Goal: Information Seeking & Learning: Learn about a topic

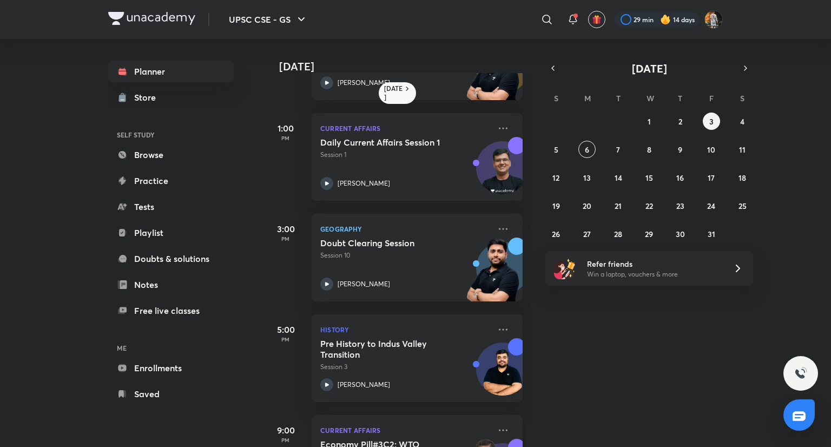
scroll to position [147, 0]
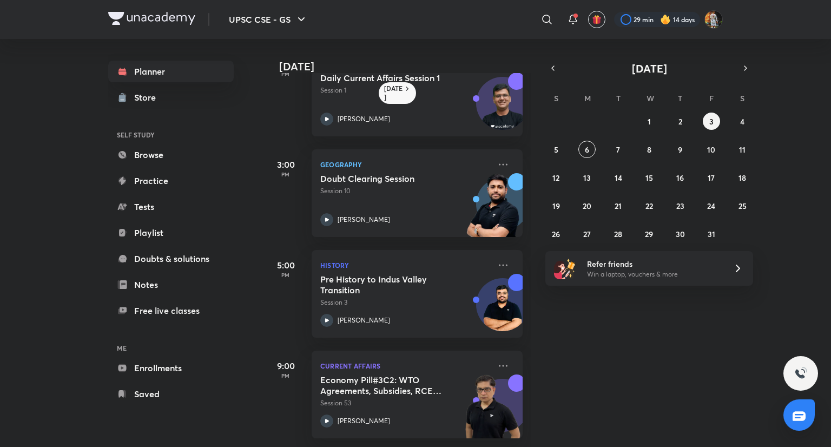
click at [751, 121] on div "28 29 30 1 2 3 4 5 6 7 8 9 10 11 12 13 14 15 16 17 18 19 20 21 22 23 24 25 26 2…" at bounding box center [649, 178] width 208 height 130
click at [738, 121] on button "4" at bounding box center [742, 121] width 17 height 17
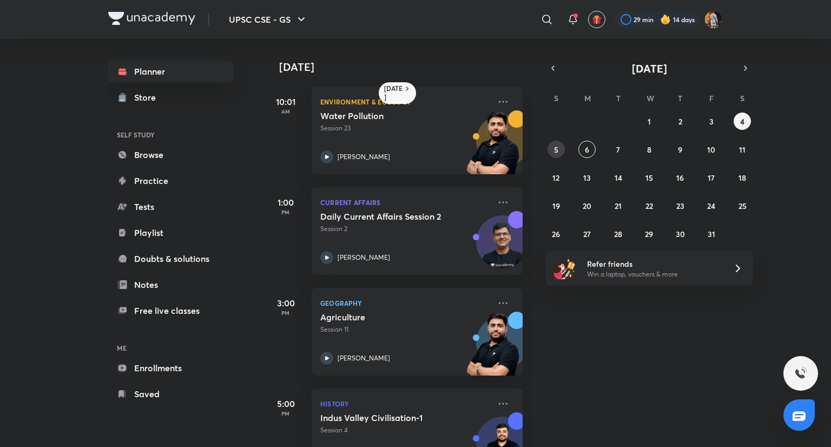
click at [564, 151] on button "5" at bounding box center [556, 149] width 17 height 17
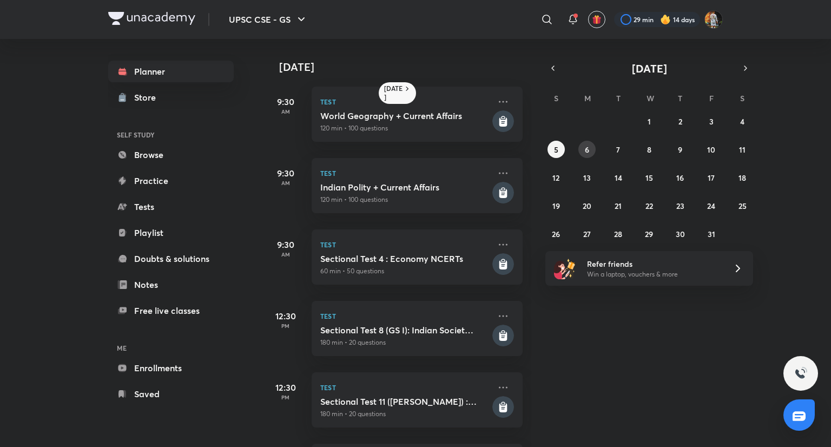
click at [589, 151] on button "6" at bounding box center [586, 149] width 17 height 17
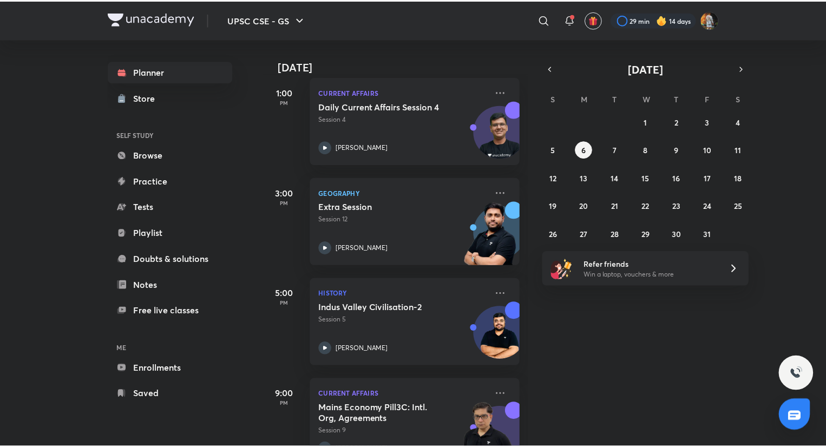
scroll to position [296, 0]
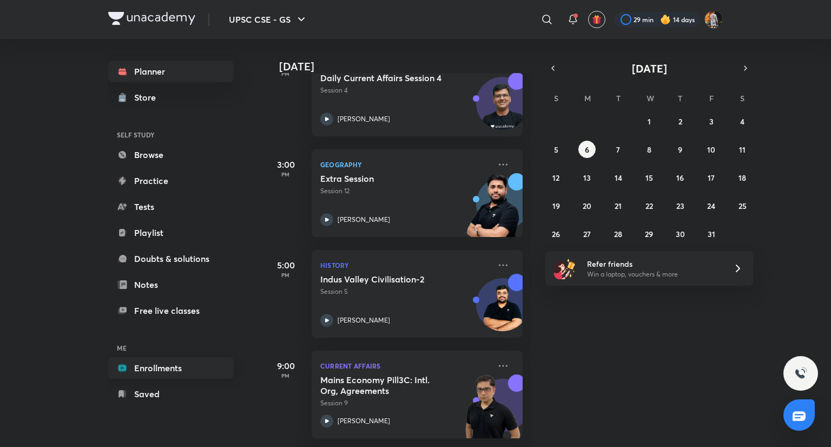
click at [156, 371] on link "Enrollments" at bounding box center [171, 368] width 126 height 22
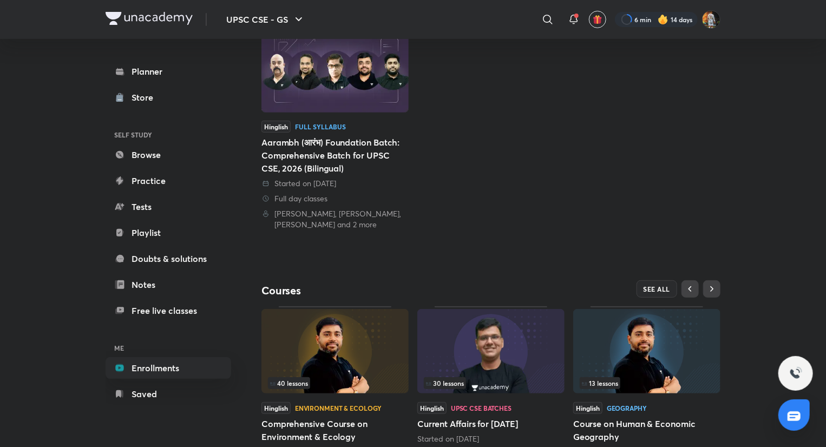
scroll to position [200, 0]
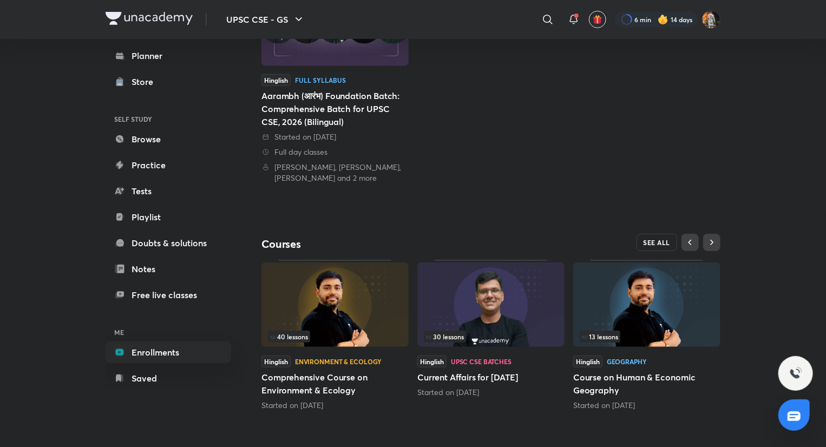
click at [659, 247] on button "SEE ALL" at bounding box center [656, 242] width 41 height 17
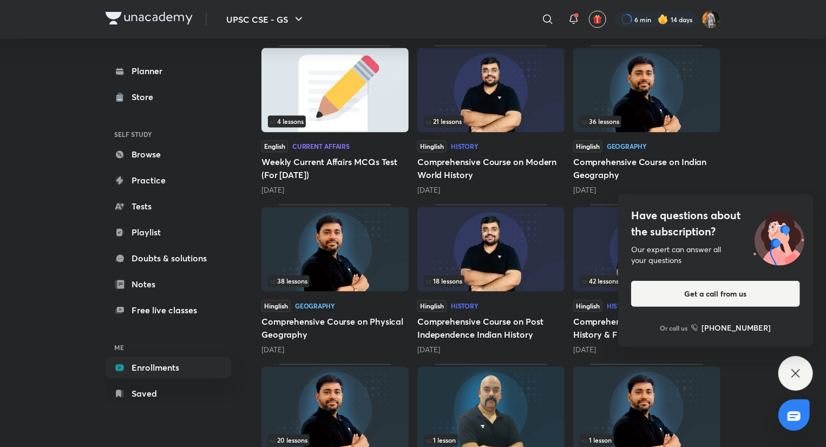
scroll to position [959, 0]
click at [791, 372] on icon at bounding box center [795, 373] width 13 height 13
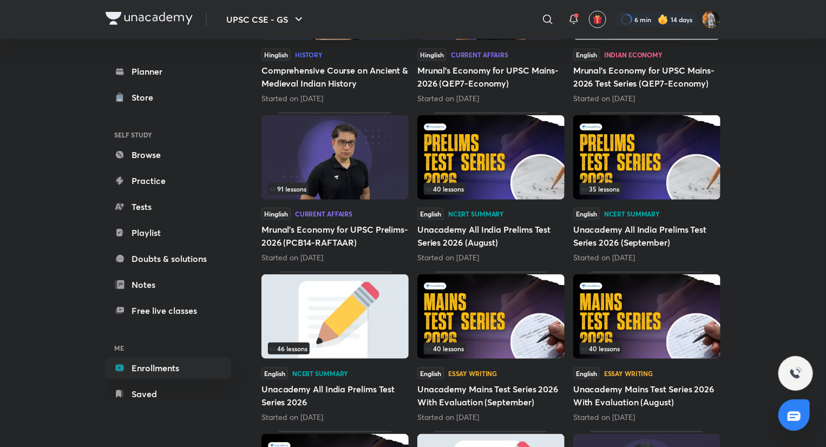
scroll to position [0, 0]
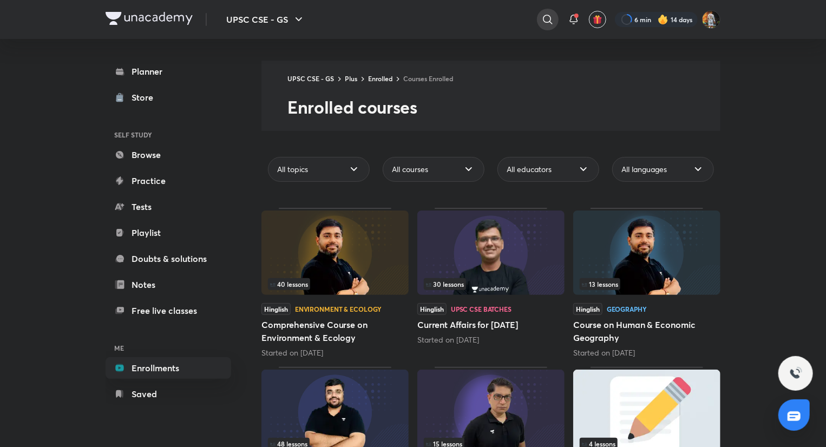
click at [545, 22] on icon at bounding box center [547, 19] width 9 height 9
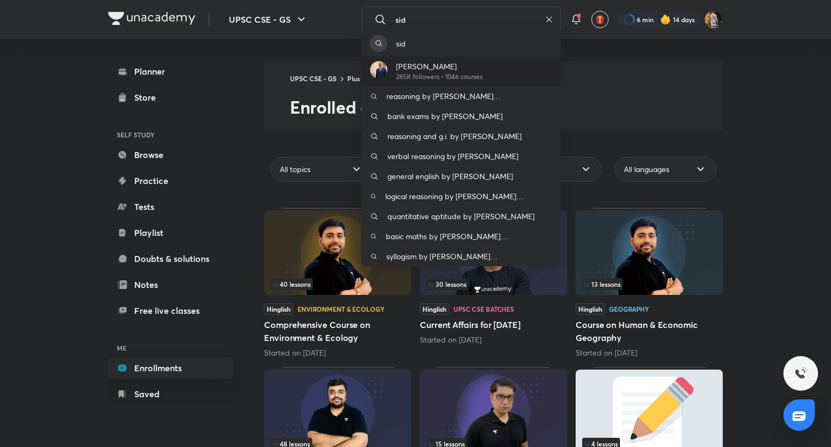
type input "sid"
click at [439, 70] on p "[PERSON_NAME]" at bounding box center [439, 66] width 87 height 11
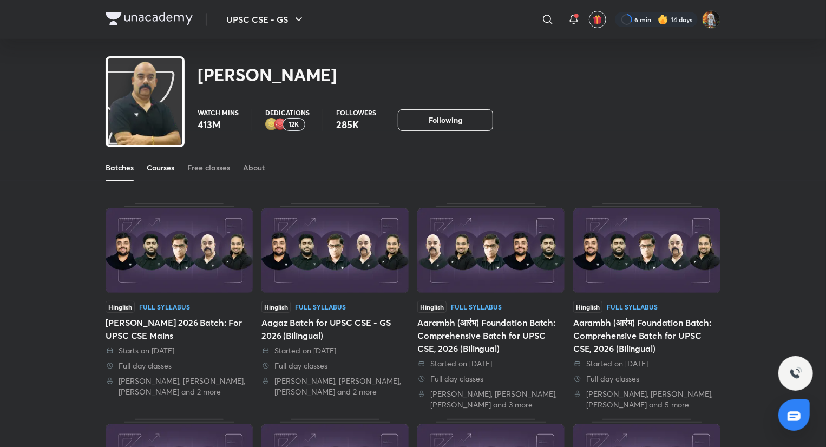
click at [165, 172] on div "Courses" at bounding box center [161, 167] width 28 height 11
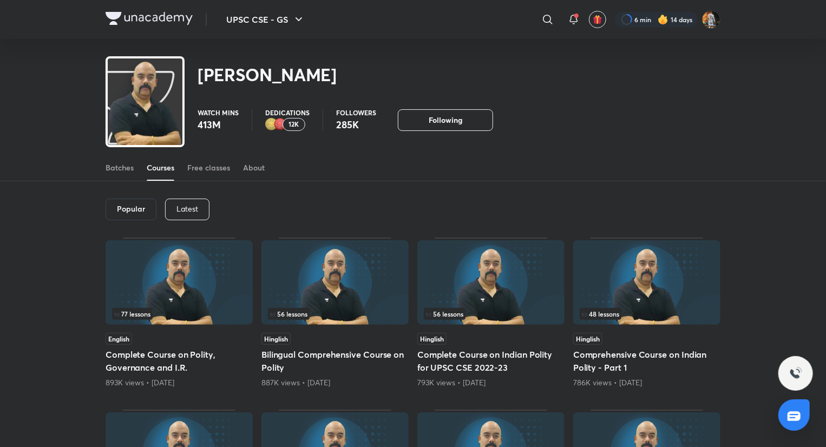
click at [197, 215] on div "Latest" at bounding box center [187, 210] width 44 height 22
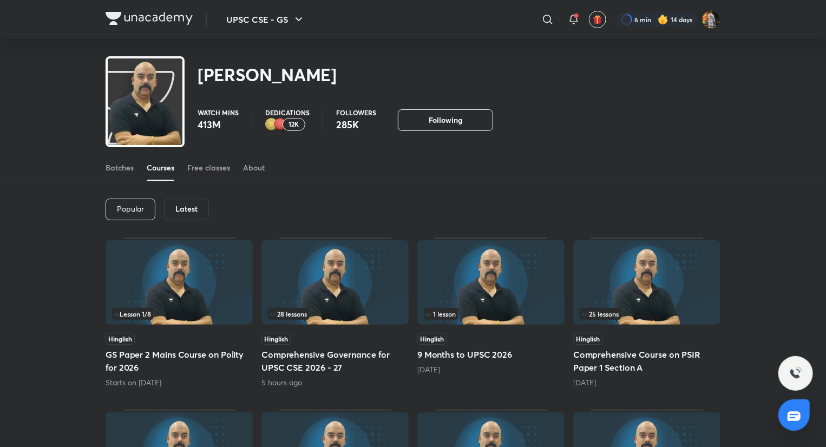
click at [179, 210] on h6 "Latest" at bounding box center [186, 209] width 22 height 9
click at [187, 211] on h6 "Latest" at bounding box center [186, 209] width 22 height 9
click at [188, 211] on h6 "Latest" at bounding box center [186, 209] width 22 height 9
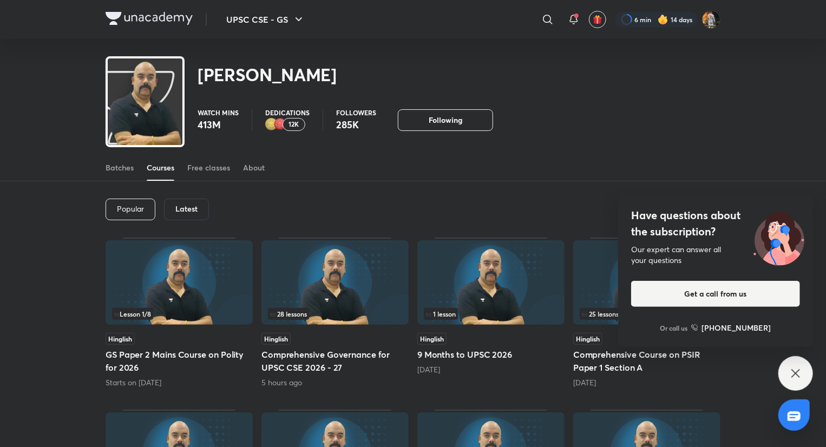
click at [799, 374] on icon at bounding box center [795, 373] width 13 height 13
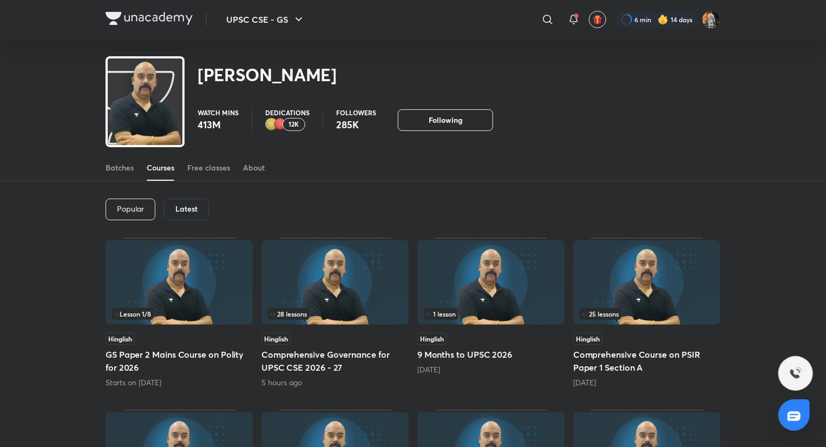
click at [180, 199] on div "Latest" at bounding box center [186, 210] width 45 height 22
click at [192, 208] on h6 "Latest" at bounding box center [186, 209] width 22 height 9
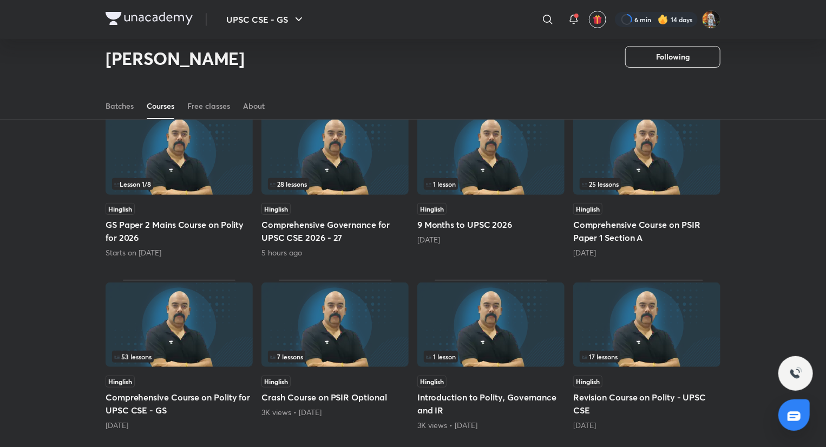
scroll to position [103, 0]
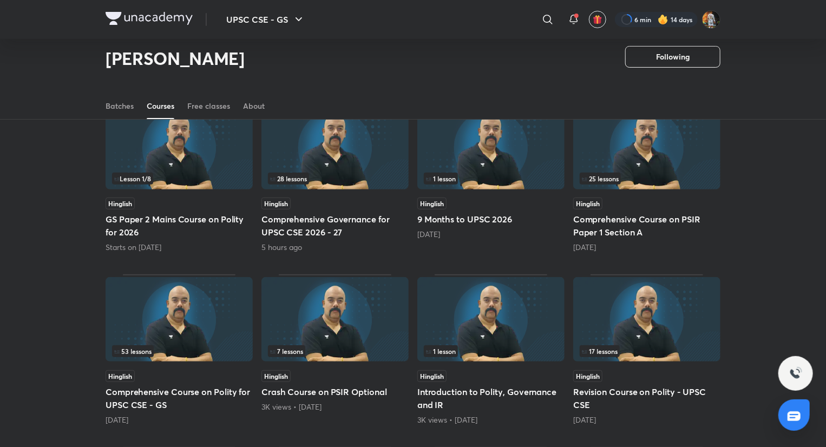
click at [157, 313] on img at bounding box center [178, 319] width 147 height 84
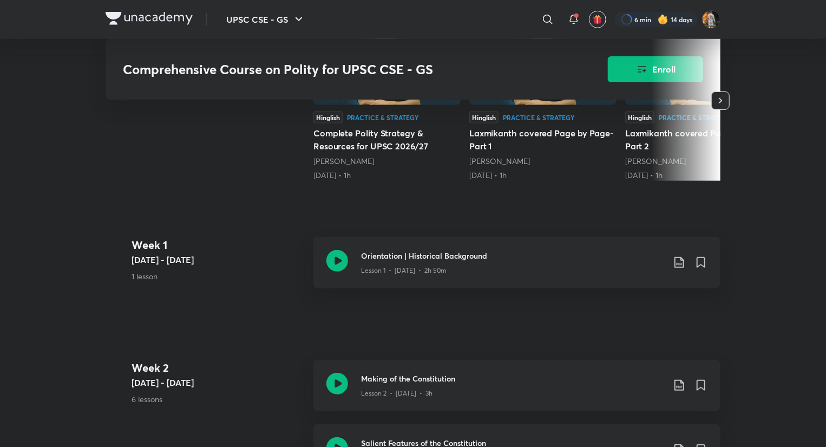
scroll to position [337, 0]
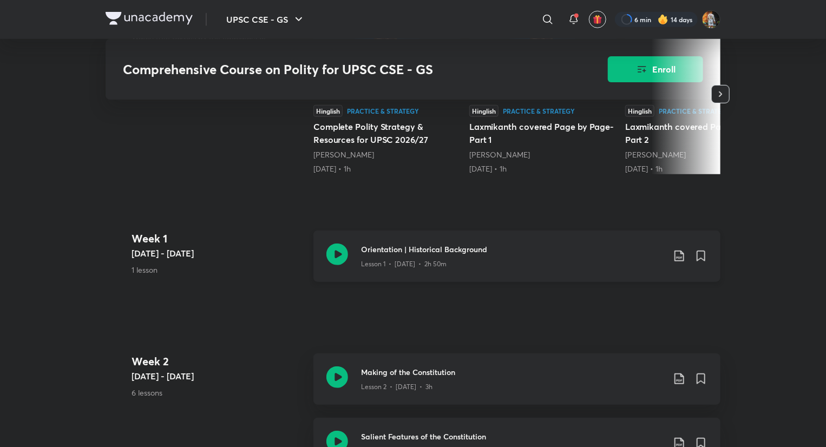
click at [341, 259] on icon at bounding box center [337, 254] width 22 height 22
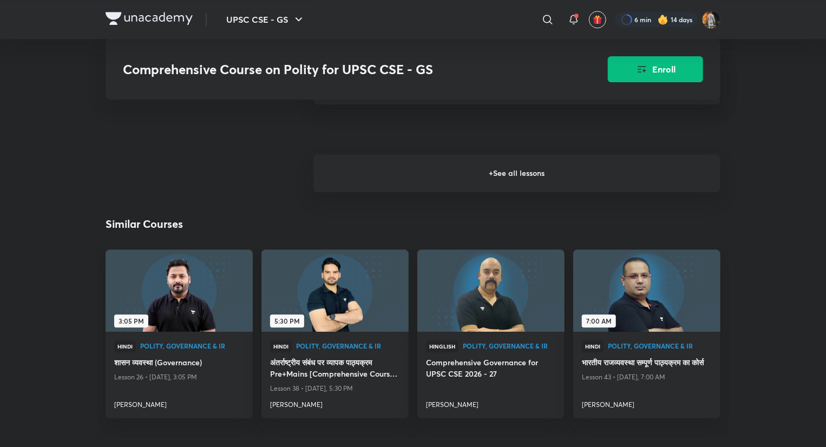
scroll to position [1342, 0]
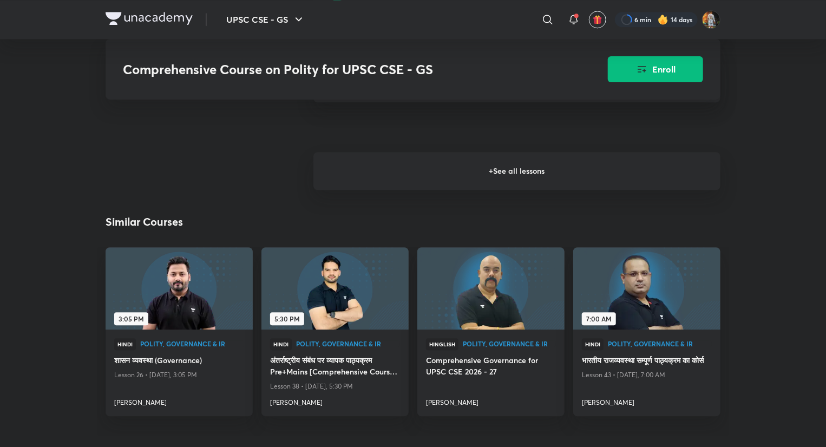
click at [551, 171] on h6 "+ See all lessons" at bounding box center [516, 171] width 407 height 38
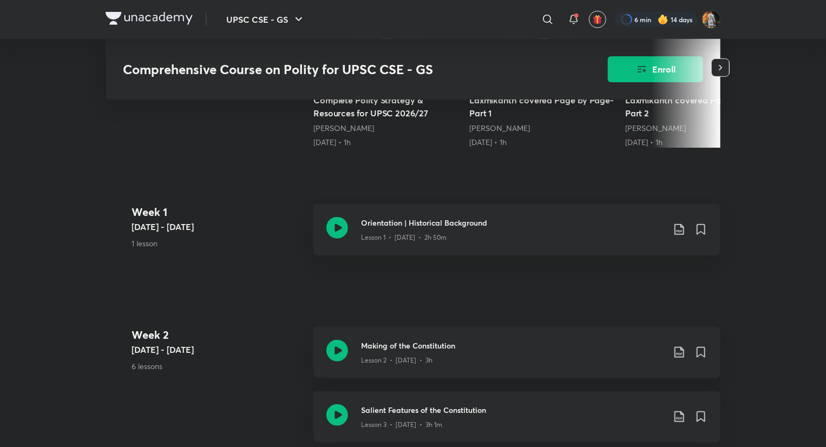
scroll to position [369, 0]
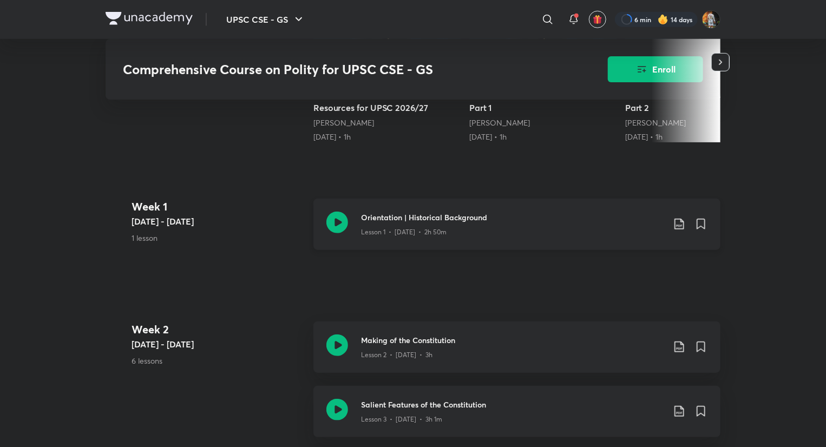
click at [340, 222] on icon at bounding box center [337, 223] width 22 height 22
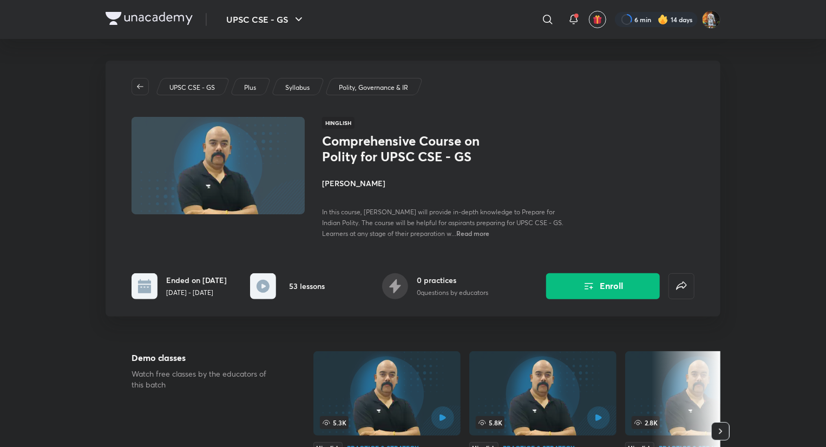
click at [167, 18] on img at bounding box center [148, 18] width 87 height 13
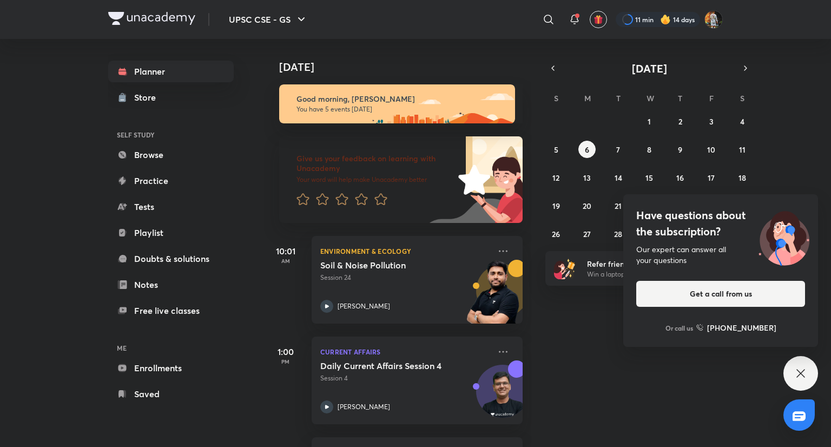
click at [795, 384] on div "Have questions about the subscription? Our expert can answer all your questions…" at bounding box center [800, 373] width 35 height 35
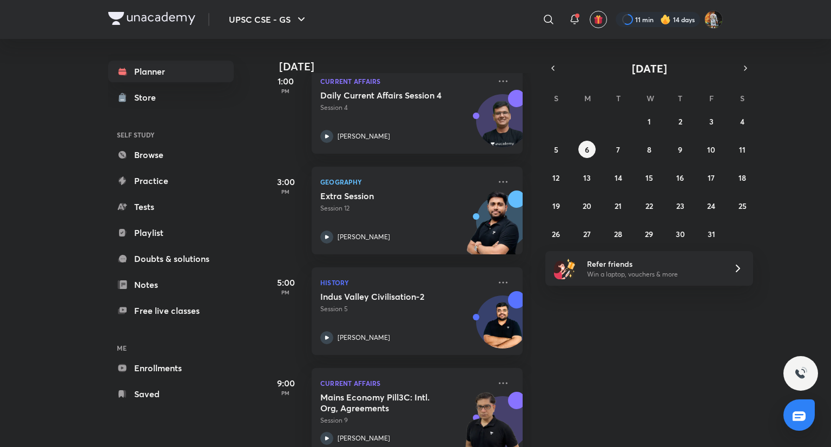
scroll to position [296, 0]
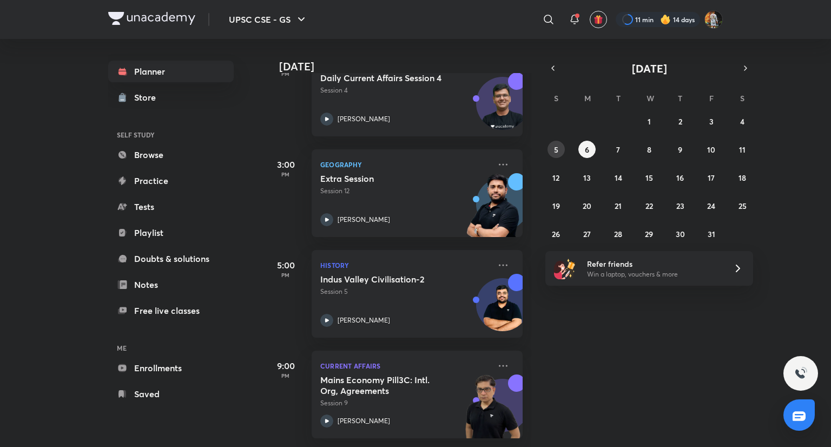
click at [561, 148] on button "5" at bounding box center [556, 149] width 17 height 17
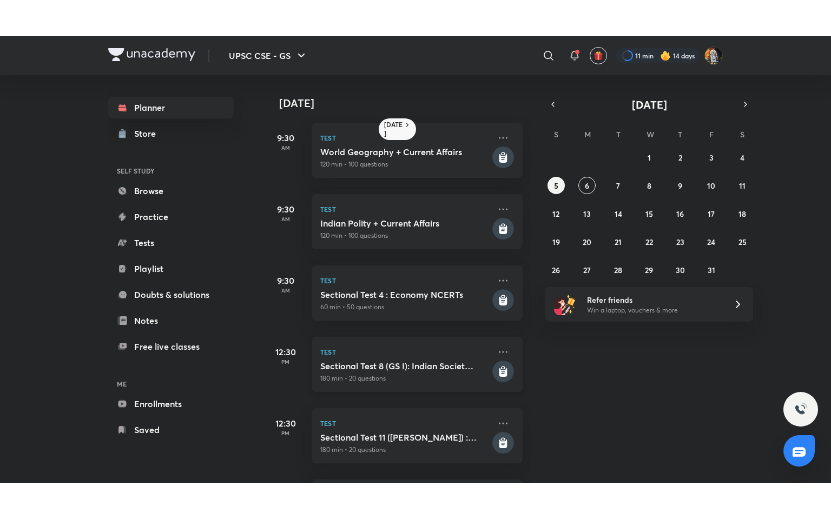
scroll to position [345, 0]
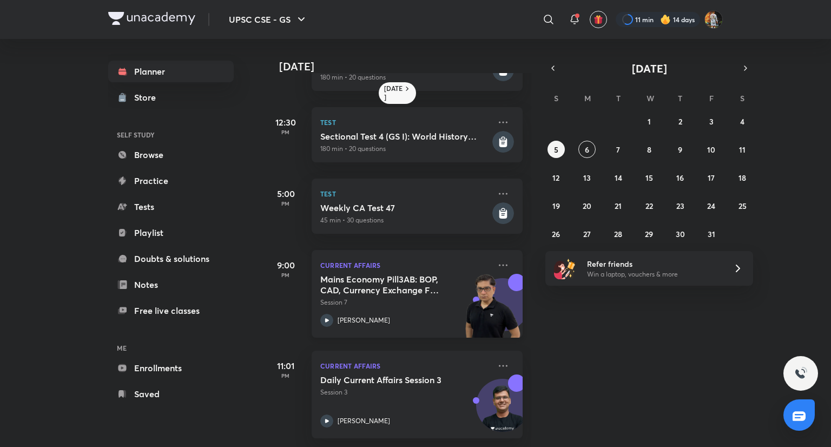
click at [419, 298] on p "Session 7" at bounding box center [405, 303] width 170 height 10
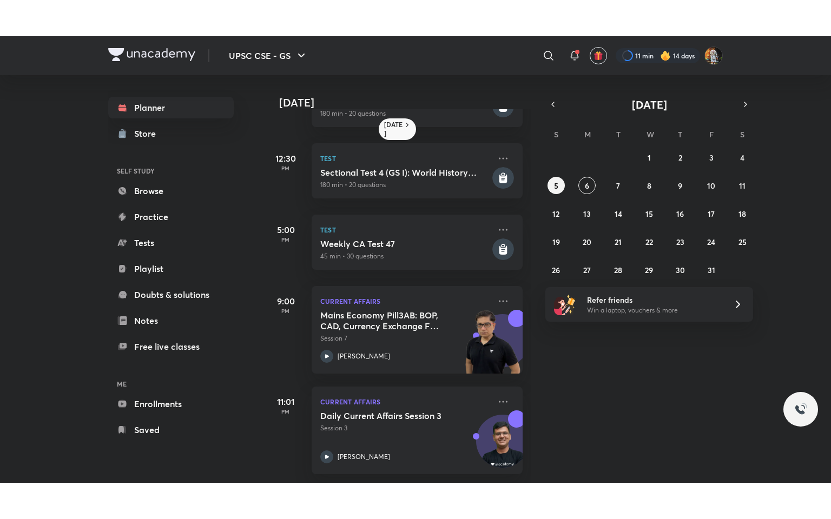
scroll to position [272, 0]
